Goal: Task Accomplishment & Management: Manage account settings

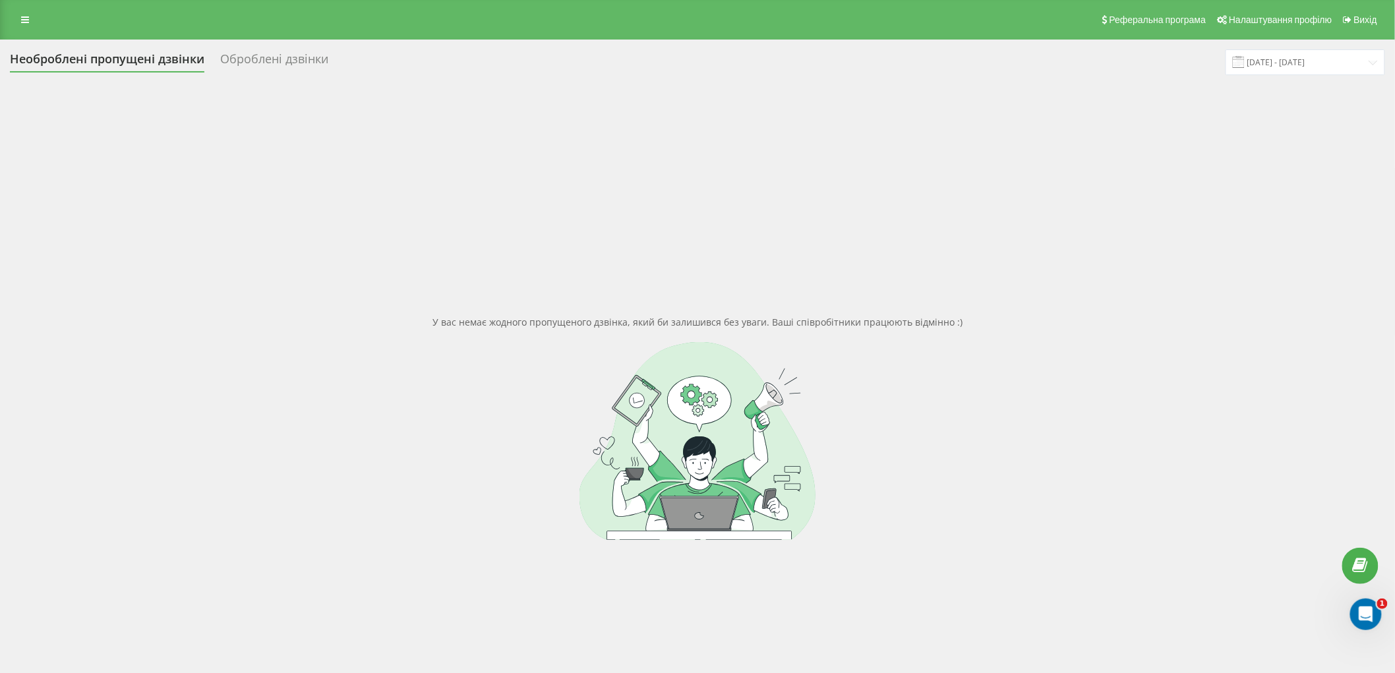
click at [14, 30] on div "Реферальна програма Налаштування профілю Вихід" at bounding box center [697, 20] width 1395 height 40
click at [21, 18] on icon at bounding box center [25, 19] width 8 height 9
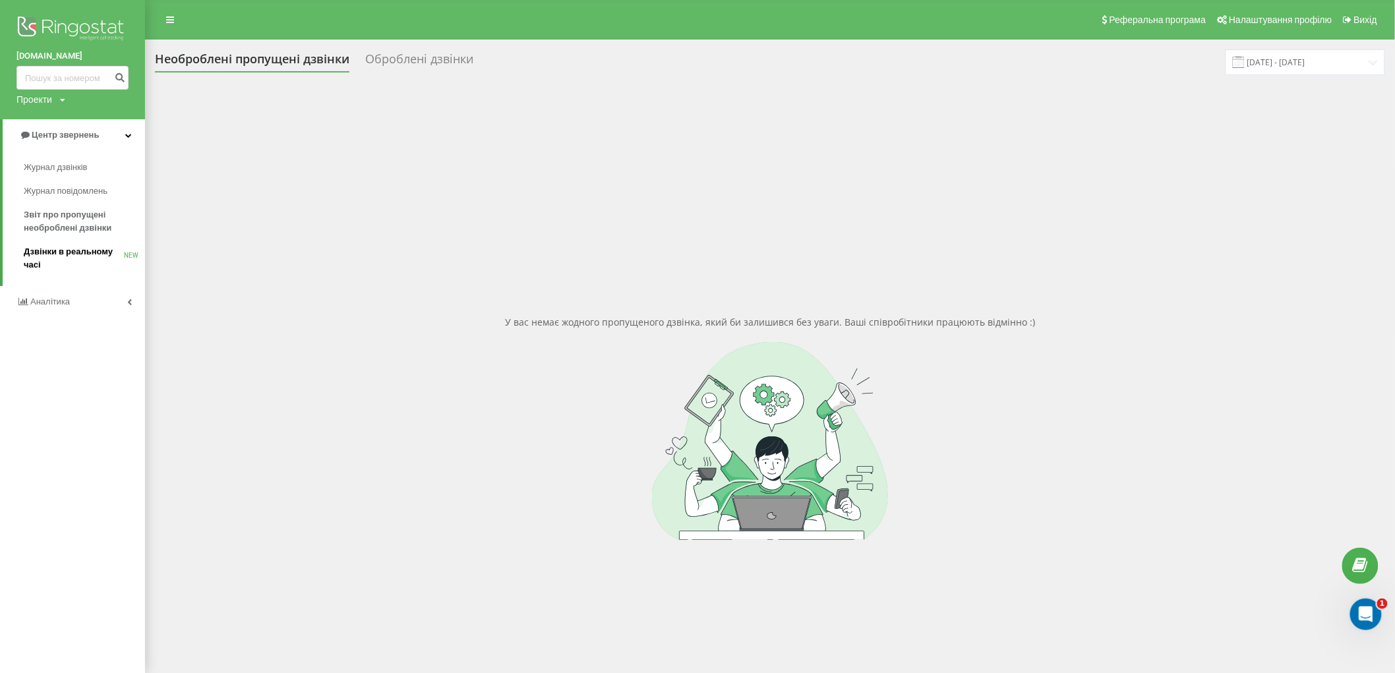
click at [84, 249] on span "Дзвінки в реальному часі" at bounding box center [74, 258] width 100 height 26
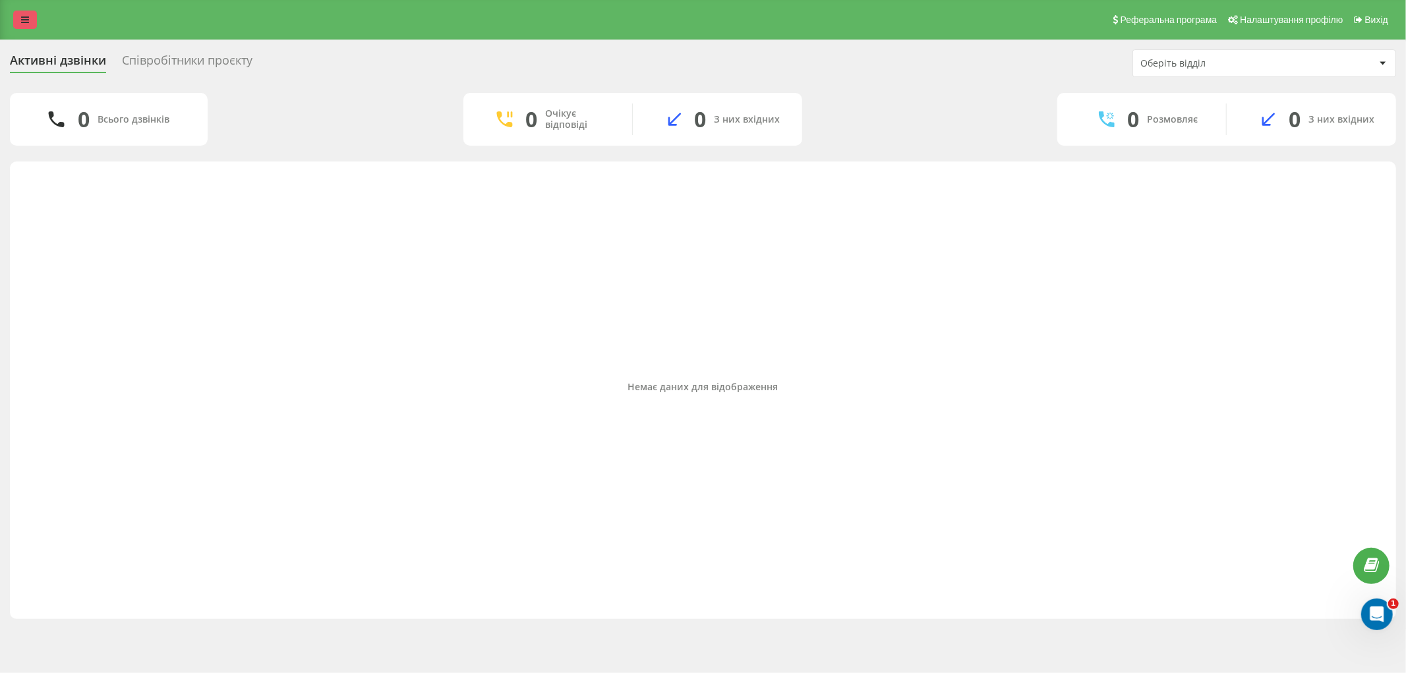
click at [14, 11] on link at bounding box center [25, 20] width 24 height 18
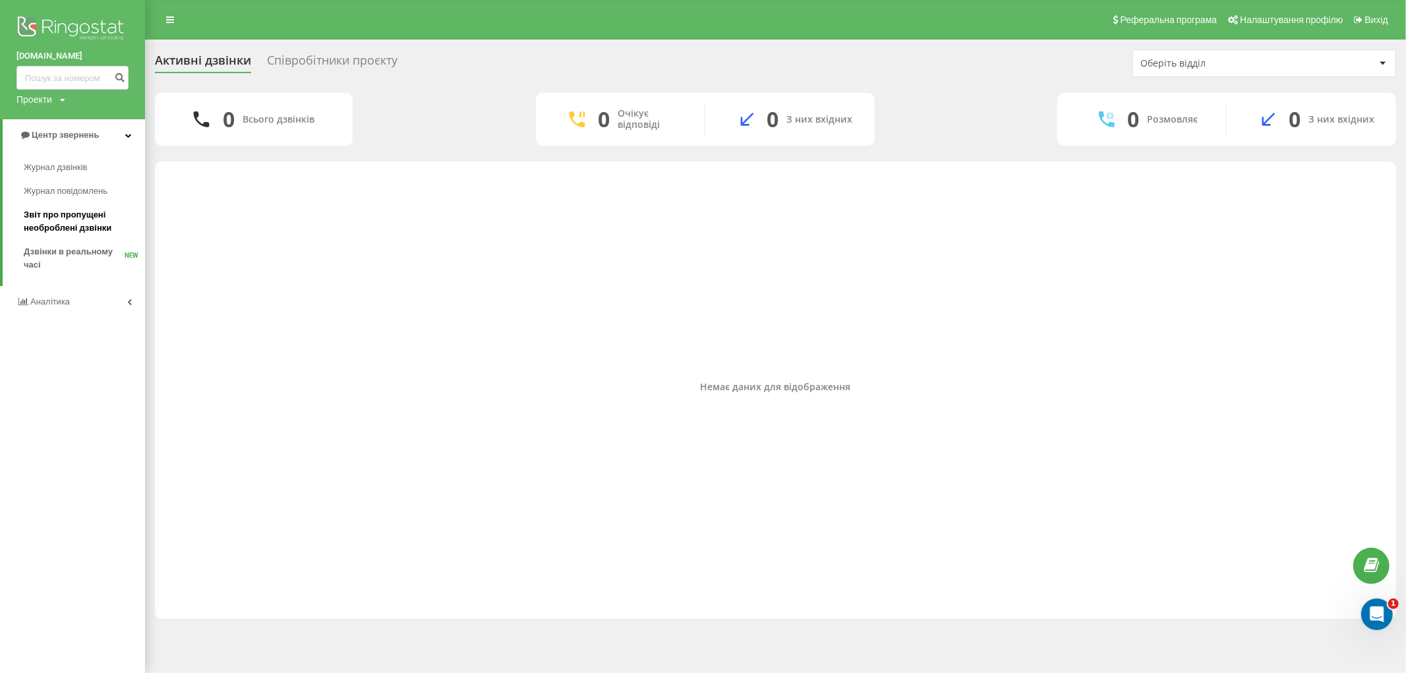
click at [90, 212] on span "Звіт про пропущені необроблені дзвінки" at bounding box center [81, 221] width 115 height 26
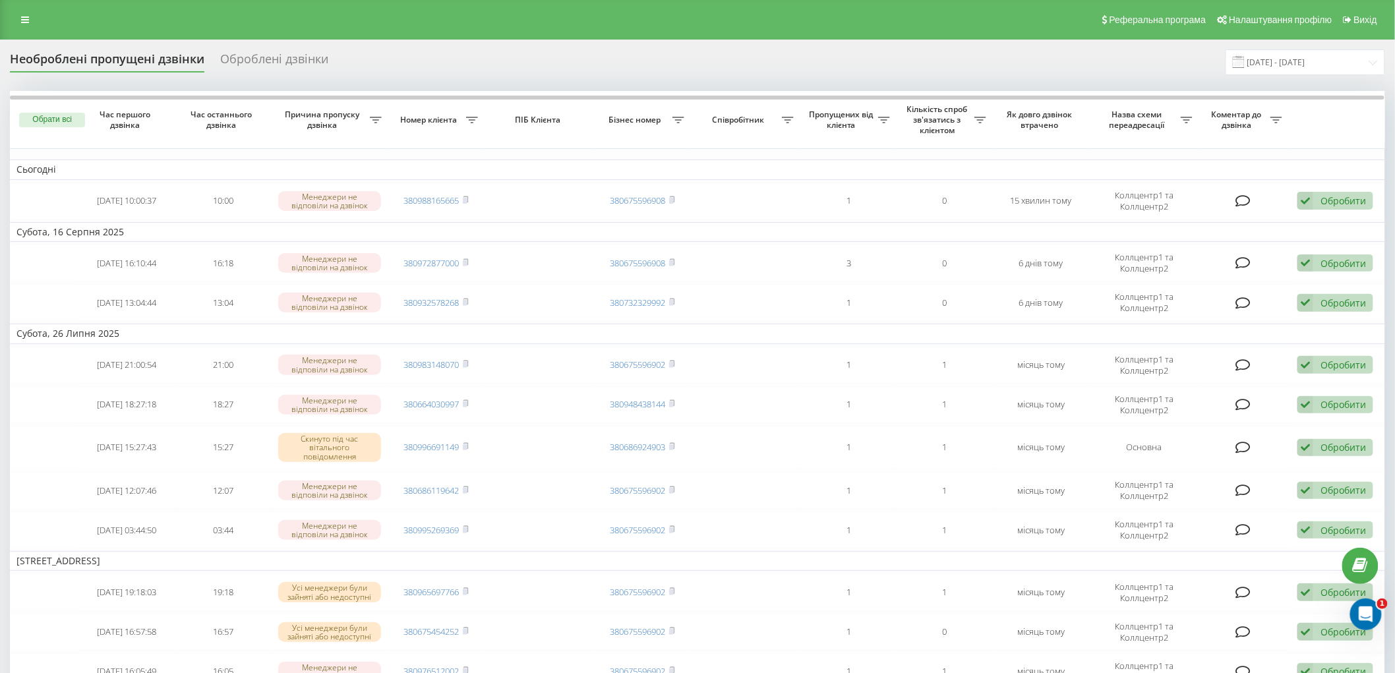
click at [73, 58] on div "Необроблені пропущені дзвінки" at bounding box center [107, 62] width 194 height 20
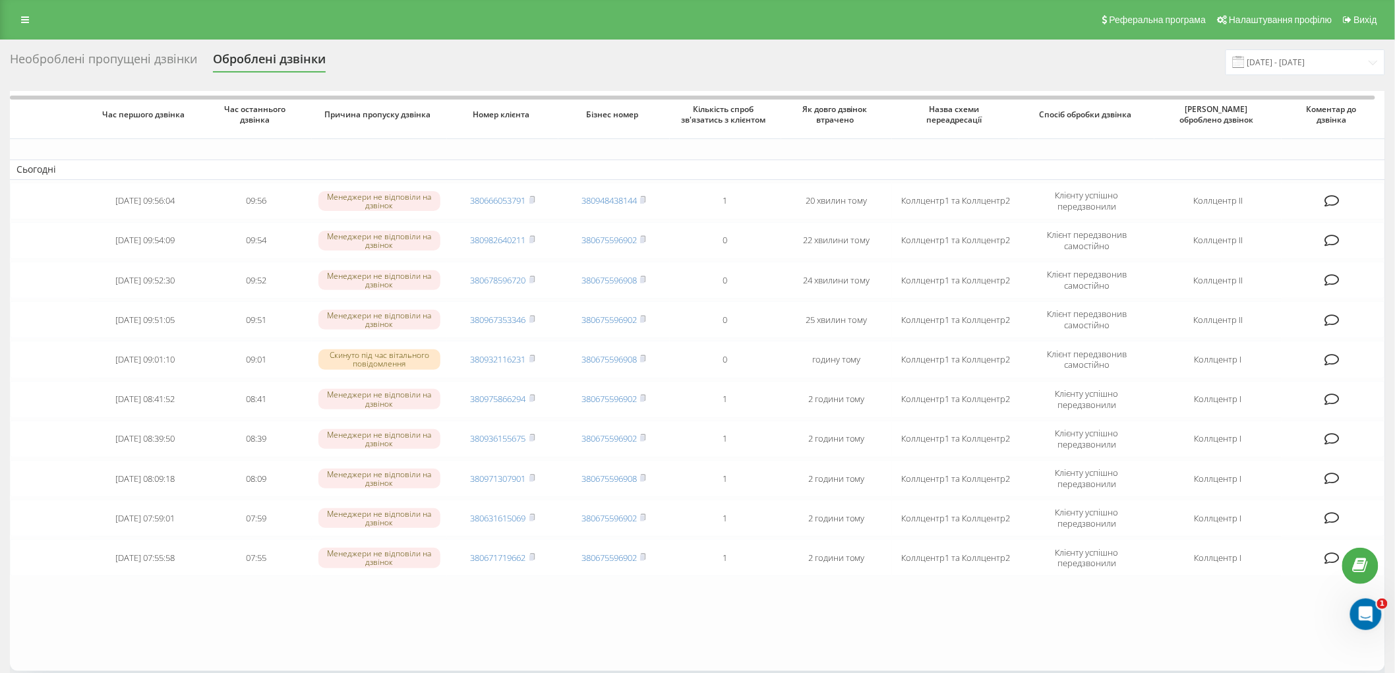
click at [163, 61] on div "Необроблені пропущені дзвінки" at bounding box center [103, 62] width 187 height 20
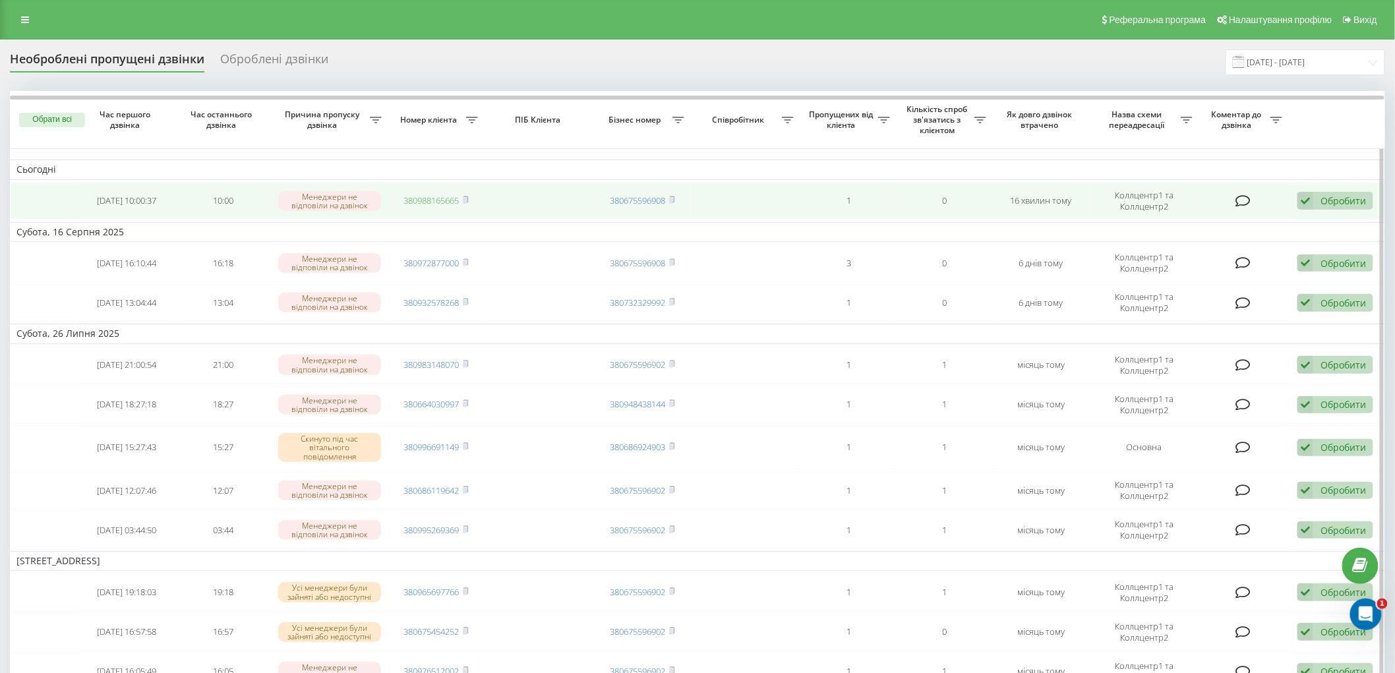
click at [421, 202] on link "380988165665" at bounding box center [431, 200] width 55 height 12
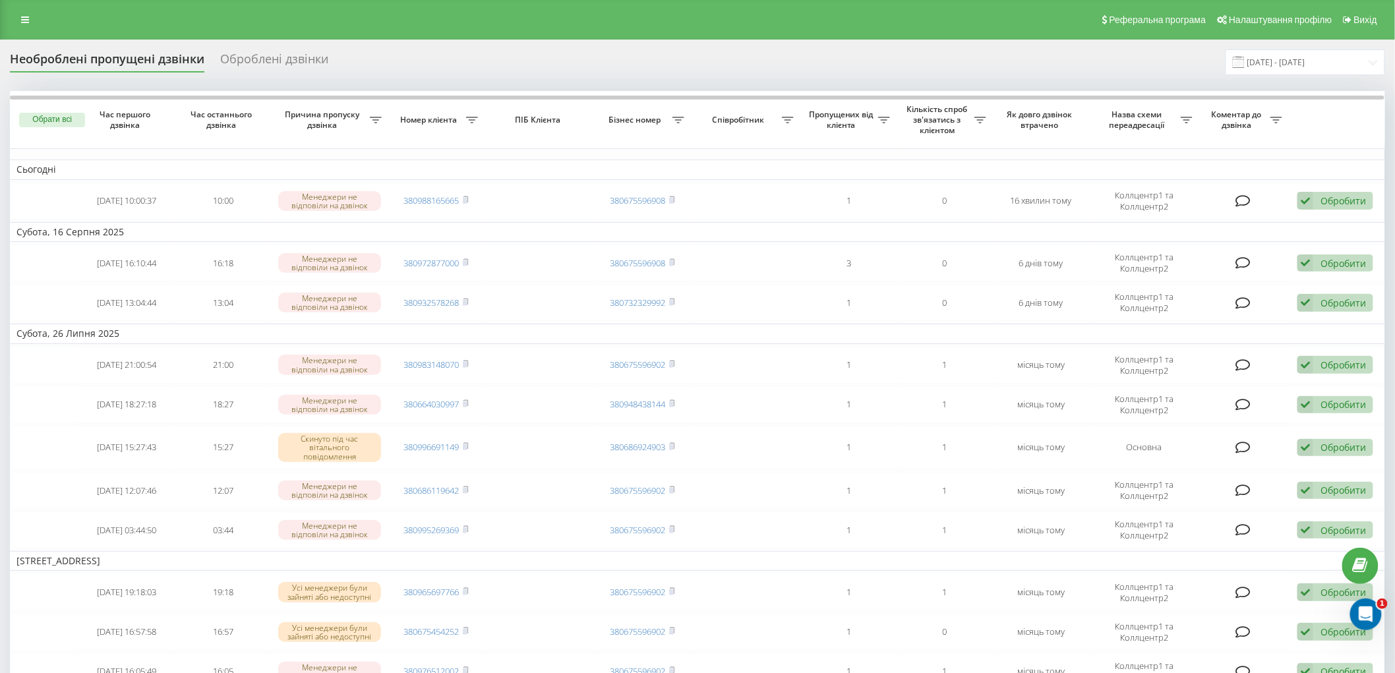
click at [139, 57] on div "Необроблені пропущені дзвінки" at bounding box center [107, 62] width 194 height 20
click at [46, 67] on div "Необроблені пропущені дзвінки" at bounding box center [107, 62] width 194 height 20
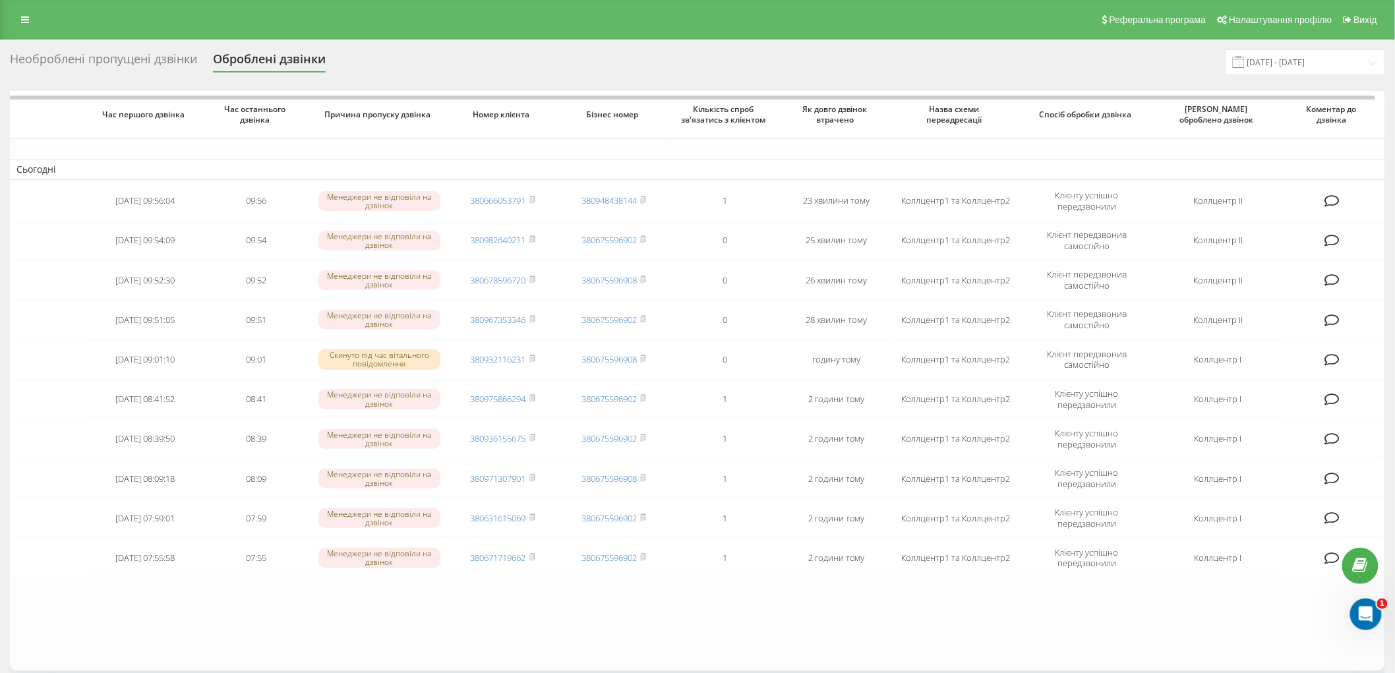
click at [117, 60] on div "Необроблені пропущені дзвінки" at bounding box center [103, 62] width 187 height 20
